Goal: Obtain resource: Obtain resource

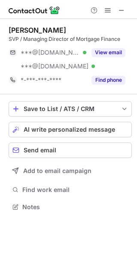
scroll to position [201, 137]
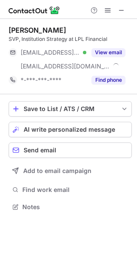
scroll to position [201, 137]
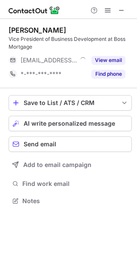
scroll to position [195, 137]
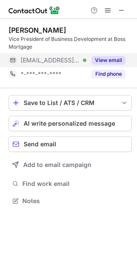
click at [110, 55] on div "View email" at bounding box center [106, 60] width 39 height 14
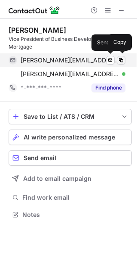
scroll to position [209, 137]
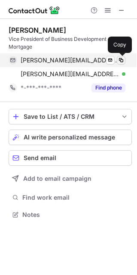
click at [122, 62] on span at bounding box center [121, 60] width 7 height 7
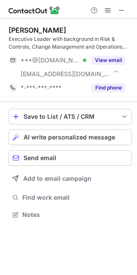
scroll to position [209, 137]
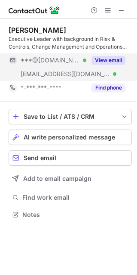
click at [109, 58] on button "View email" at bounding box center [109, 60] width 34 height 9
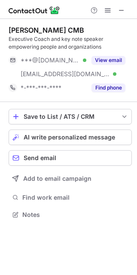
scroll to position [209, 137]
click at [24, 31] on div "Bronwyn Morrissey CMB" at bounding box center [47, 30] width 76 height 9
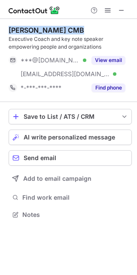
drag, startPoint x: 24, startPoint y: 31, endPoint x: 46, endPoint y: 32, distance: 22.0
click at [46, 32] on div "Bronwyn Morrissey CMB" at bounding box center [47, 30] width 76 height 9
copy div "Bronwyn Morrissey"
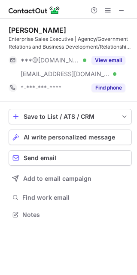
scroll to position [209, 137]
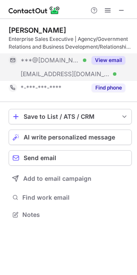
click at [109, 60] on button "View email" at bounding box center [109, 60] width 34 height 9
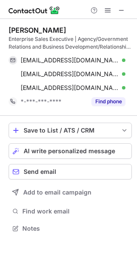
scroll to position [223, 137]
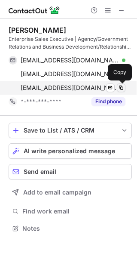
click at [120, 86] on span at bounding box center [121, 87] width 7 height 7
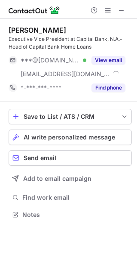
scroll to position [209, 137]
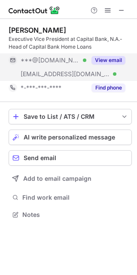
click at [106, 62] on button "View email" at bounding box center [109, 60] width 34 height 9
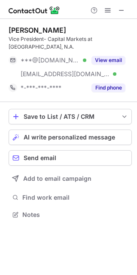
scroll to position [209, 137]
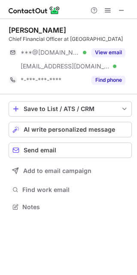
scroll to position [201, 137]
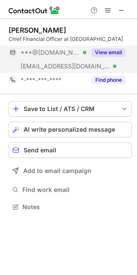
click at [115, 52] on button "View email" at bounding box center [109, 52] width 34 height 9
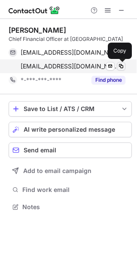
click at [121, 66] on span at bounding box center [121, 66] width 7 height 7
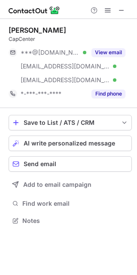
scroll to position [215, 137]
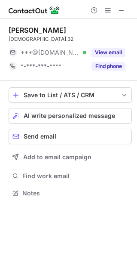
scroll to position [187, 137]
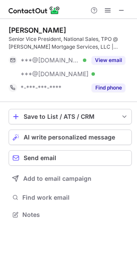
scroll to position [209, 137]
click at [14, 28] on div "Samuel Bjelac III" at bounding box center [38, 30] width 58 height 9
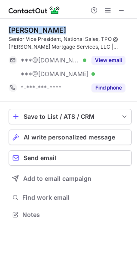
drag, startPoint x: 14, startPoint y: 28, endPoint x: 37, endPoint y: 28, distance: 23.7
click at [37, 28] on div "Samuel Bjelac III" at bounding box center [38, 30] width 58 height 9
copy div "Samuel Bjelac"
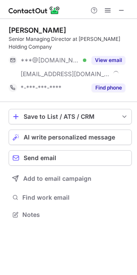
scroll to position [209, 137]
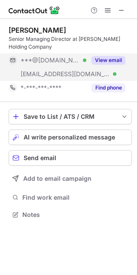
click at [109, 60] on button "View email" at bounding box center [109, 60] width 34 height 9
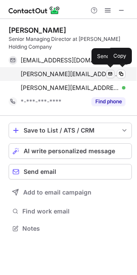
scroll to position [223, 137]
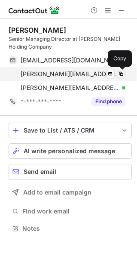
click at [123, 72] on span at bounding box center [121, 74] width 7 height 7
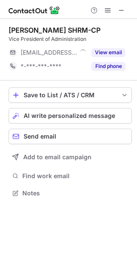
scroll to position [187, 137]
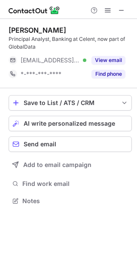
scroll to position [195, 137]
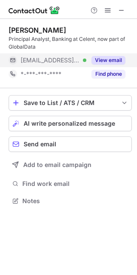
click at [106, 59] on button "View email" at bounding box center [109, 60] width 34 height 9
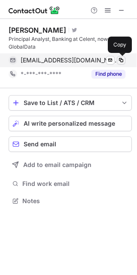
click at [122, 59] on span at bounding box center [121, 60] width 7 height 7
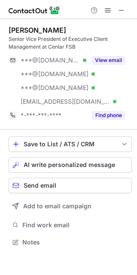
scroll to position [236, 137]
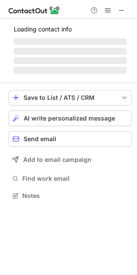
scroll to position [223, 137]
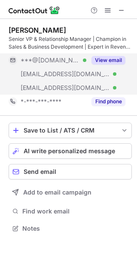
click at [105, 58] on button "View email" at bounding box center [109, 60] width 34 height 9
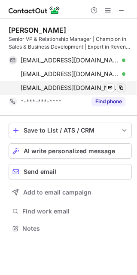
click at [120, 89] on span at bounding box center [121, 87] width 7 height 7
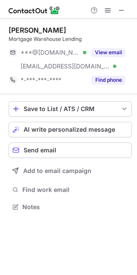
scroll to position [201, 137]
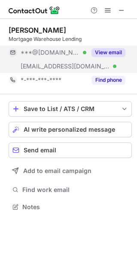
click at [113, 53] on button "View email" at bounding box center [109, 52] width 34 height 9
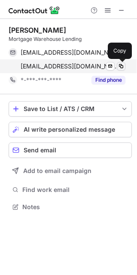
click at [121, 66] on span at bounding box center [121, 66] width 7 height 7
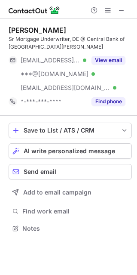
scroll to position [223, 137]
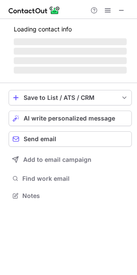
scroll to position [209, 137]
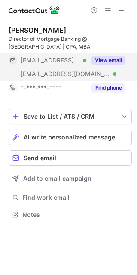
click at [109, 60] on button "View email" at bounding box center [109, 60] width 34 height 9
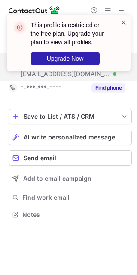
click at [124, 21] on span at bounding box center [124, 22] width 7 height 9
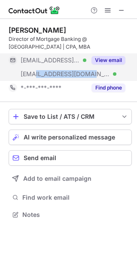
drag, startPoint x: 35, startPoint y: 71, endPoint x: 84, endPoint y: 78, distance: 50.0
click at [84, 78] on span "[EMAIL_ADDRESS][DOMAIN_NAME]" at bounding box center [66, 74] width 90 height 8
copy span "[DOMAIN_NAME]"
